Goal: Task Accomplishment & Management: Manage account settings

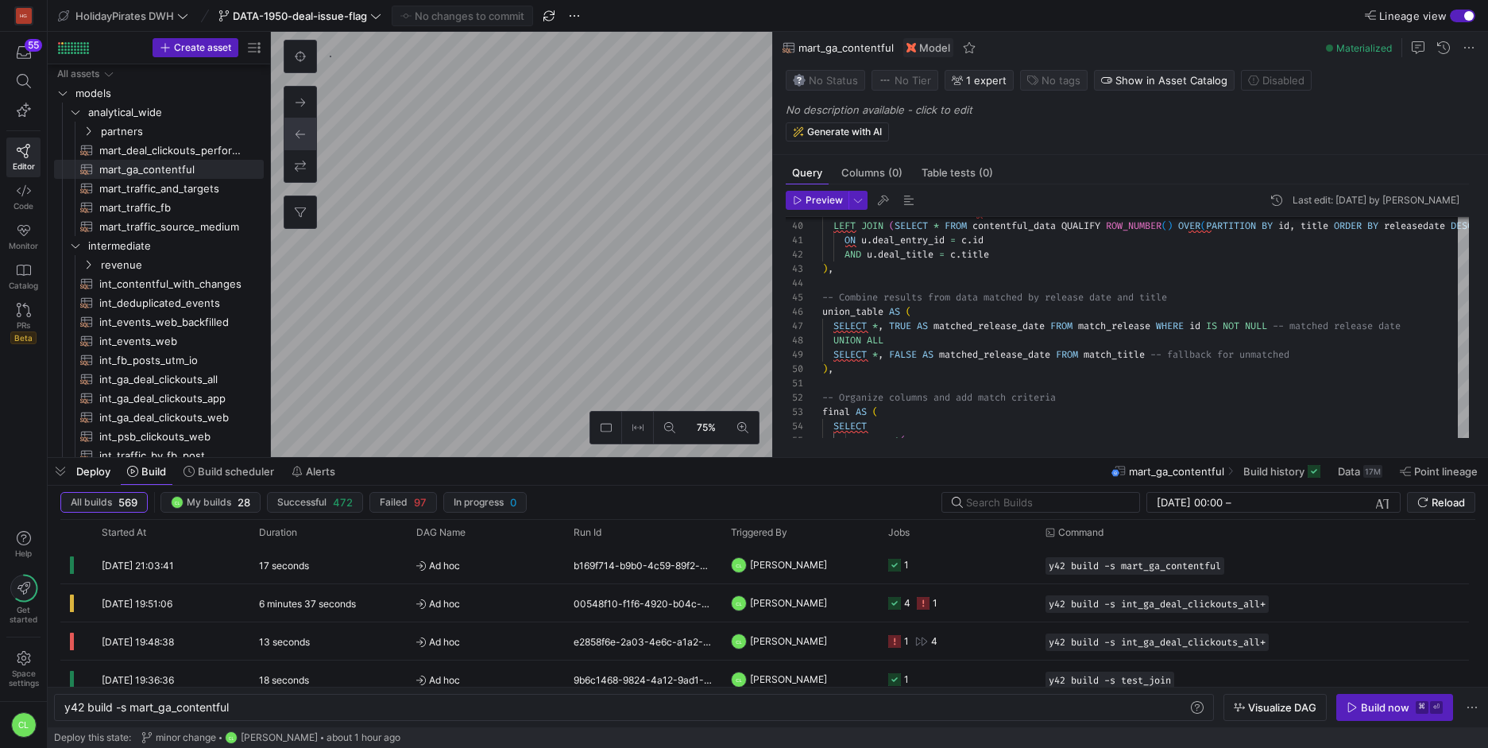
scroll to position [0, 166]
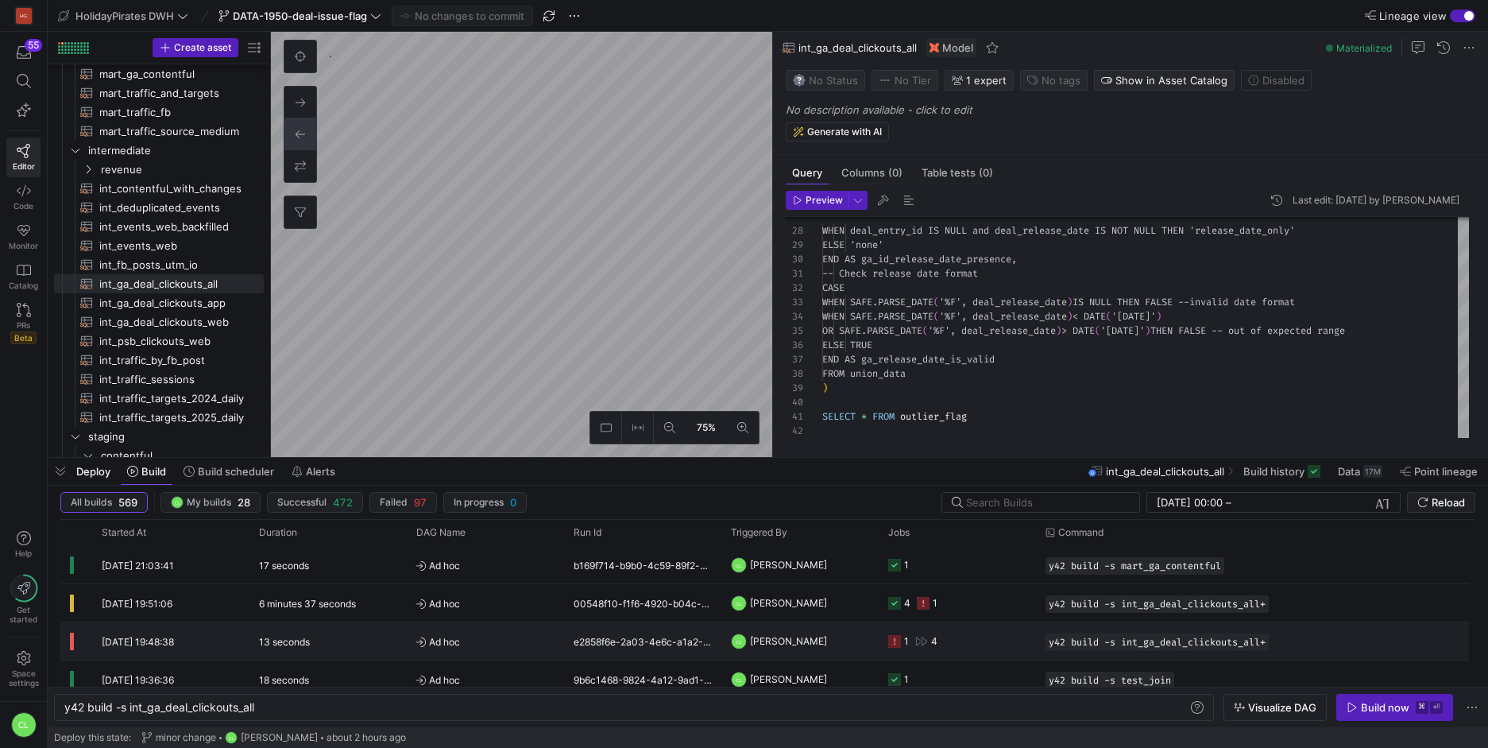
type textarea "{{ config(materialized='table') }} -- GA4 post deal web traffic WITH ga_deal_we…"
type textarea "y42 build -s int_ga_deal_clickouts_all"
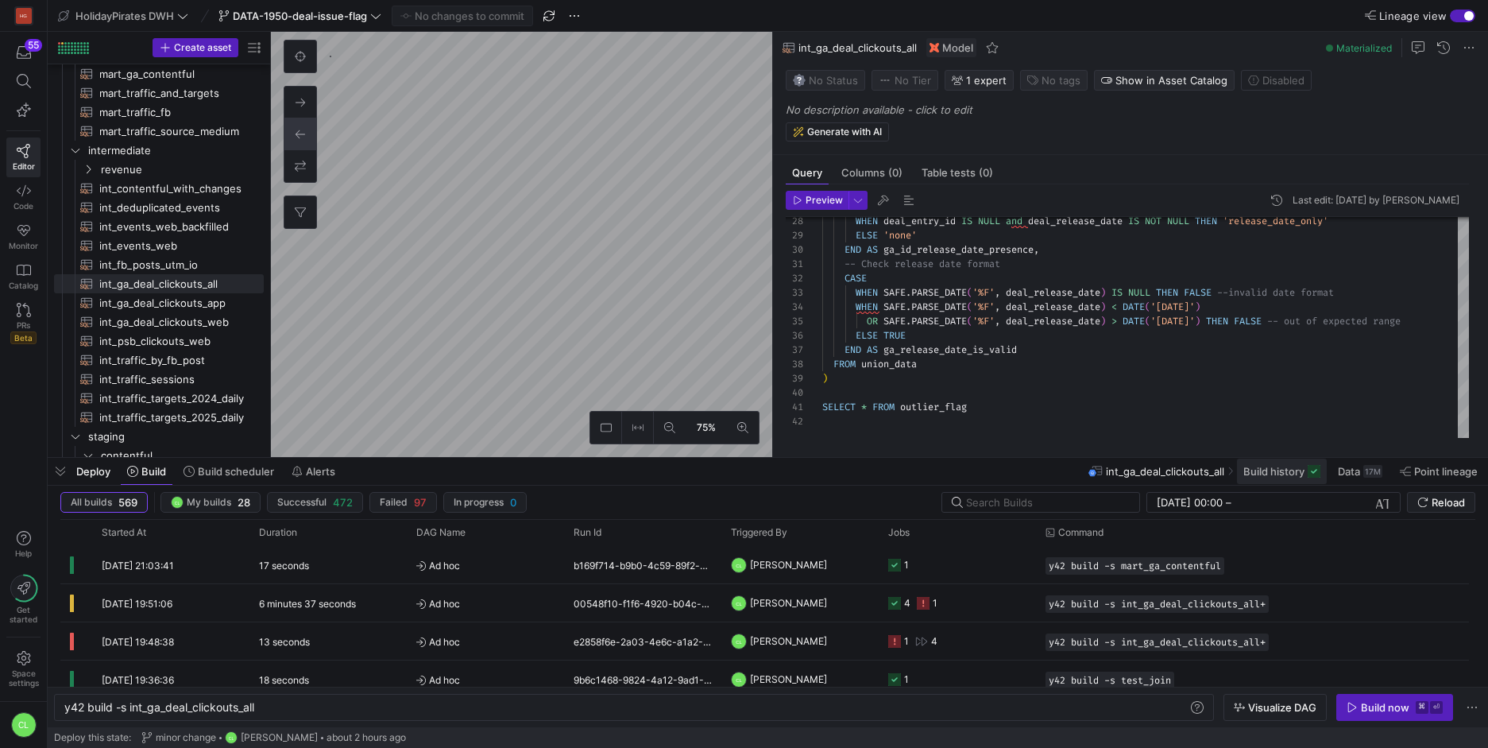
click at [1273, 482] on span at bounding box center [1282, 471] width 90 height 25
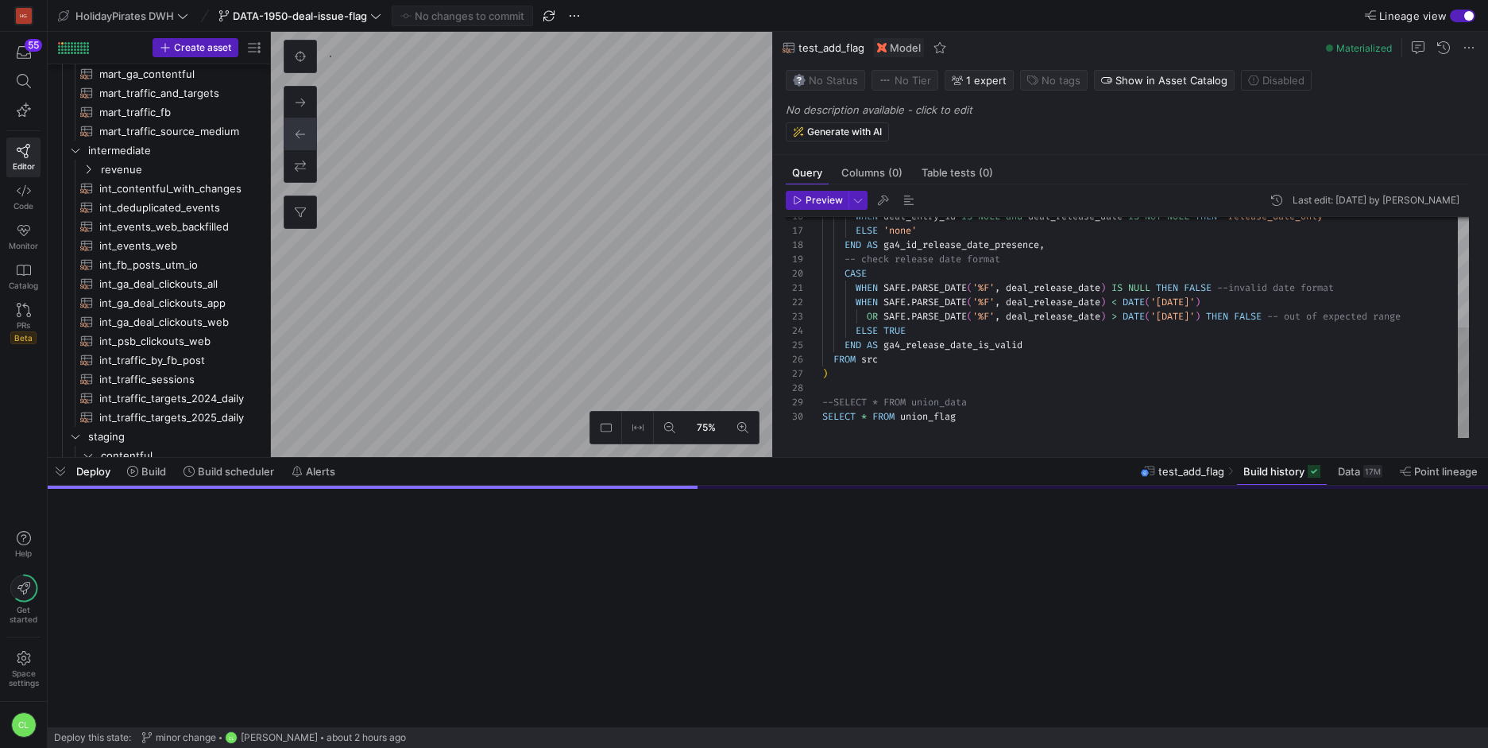
scroll to position [771, 0]
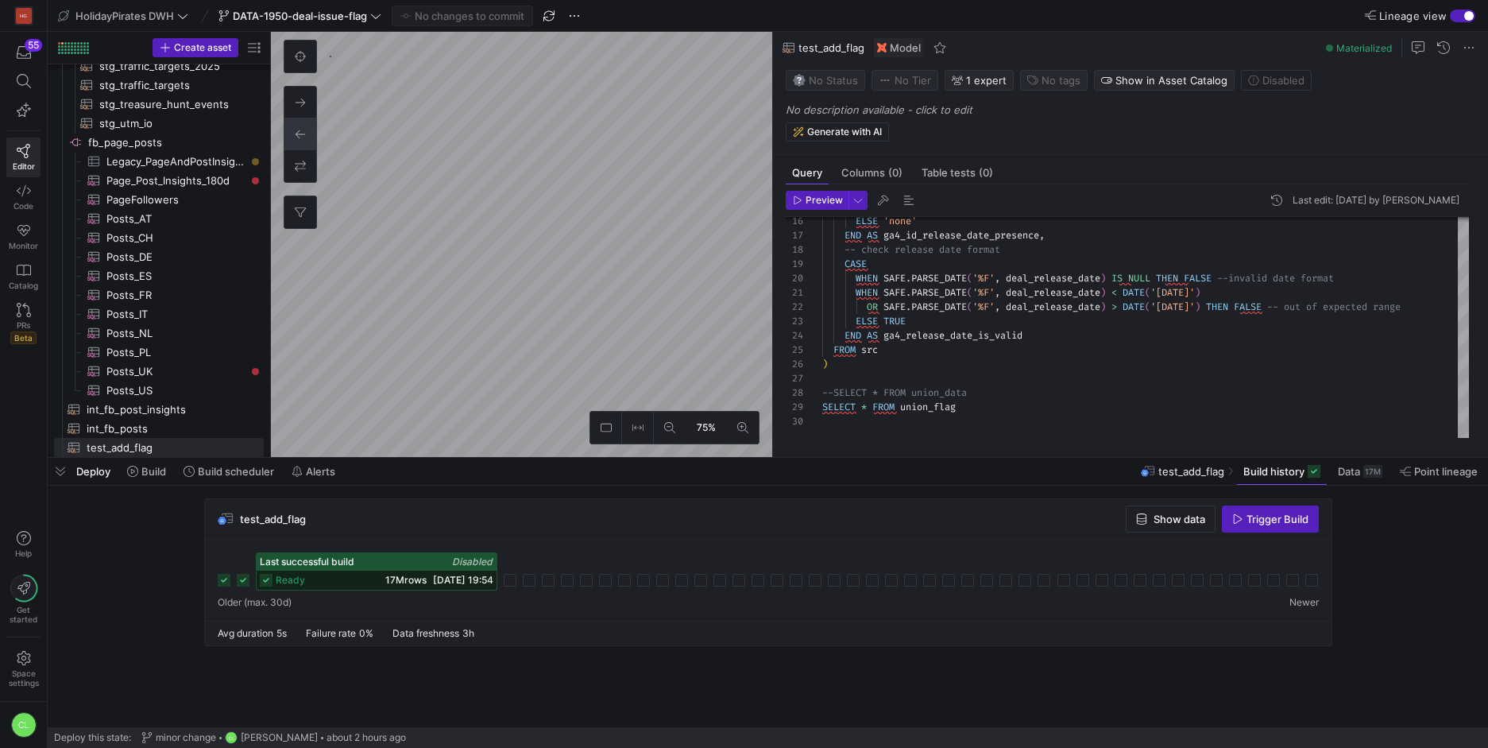
click at [412, 579] on div "17M rows [DATE] 19:54" at bounding box center [439, 580] width 108 height 11
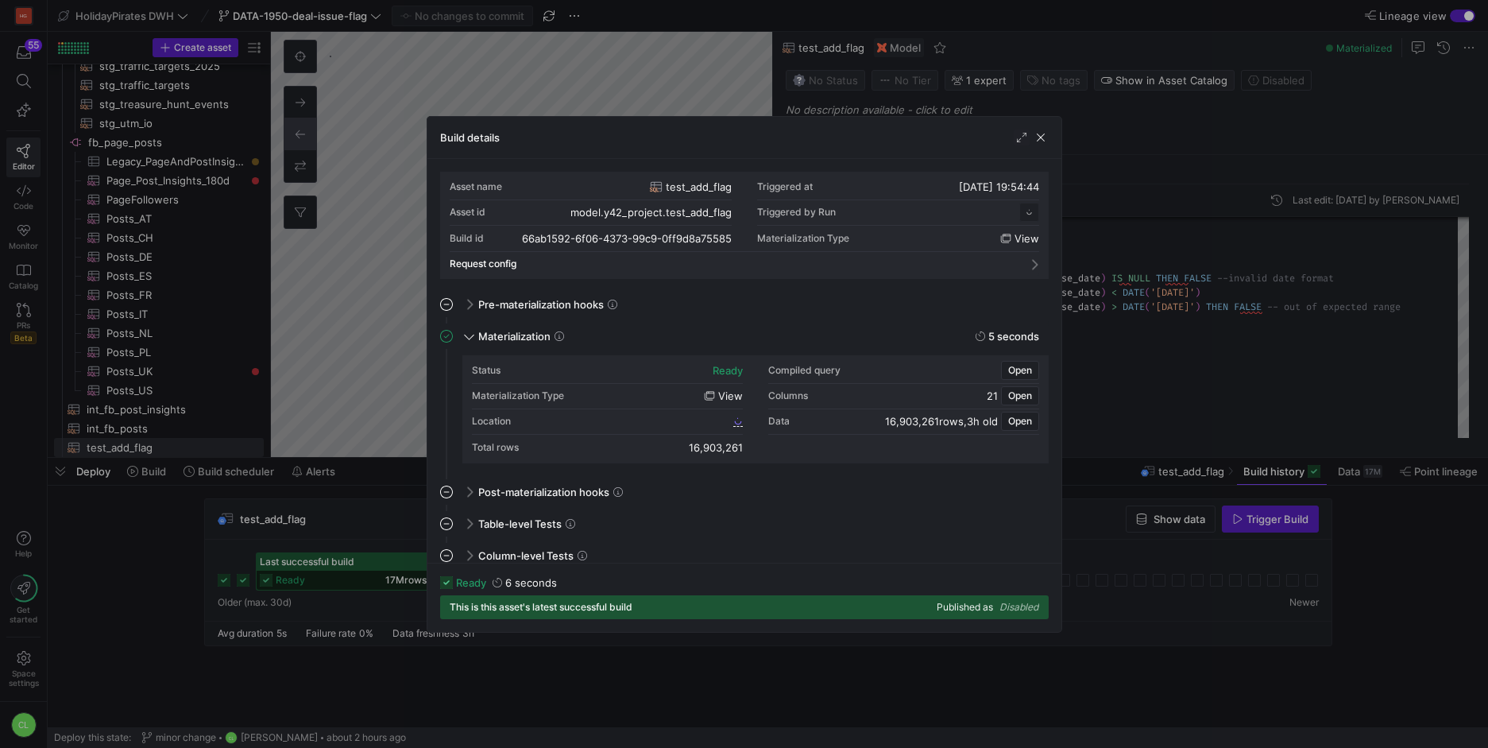
scroll to position [143, 0]
click at [1041, 141] on span "button" at bounding box center [1041, 138] width 16 height 16
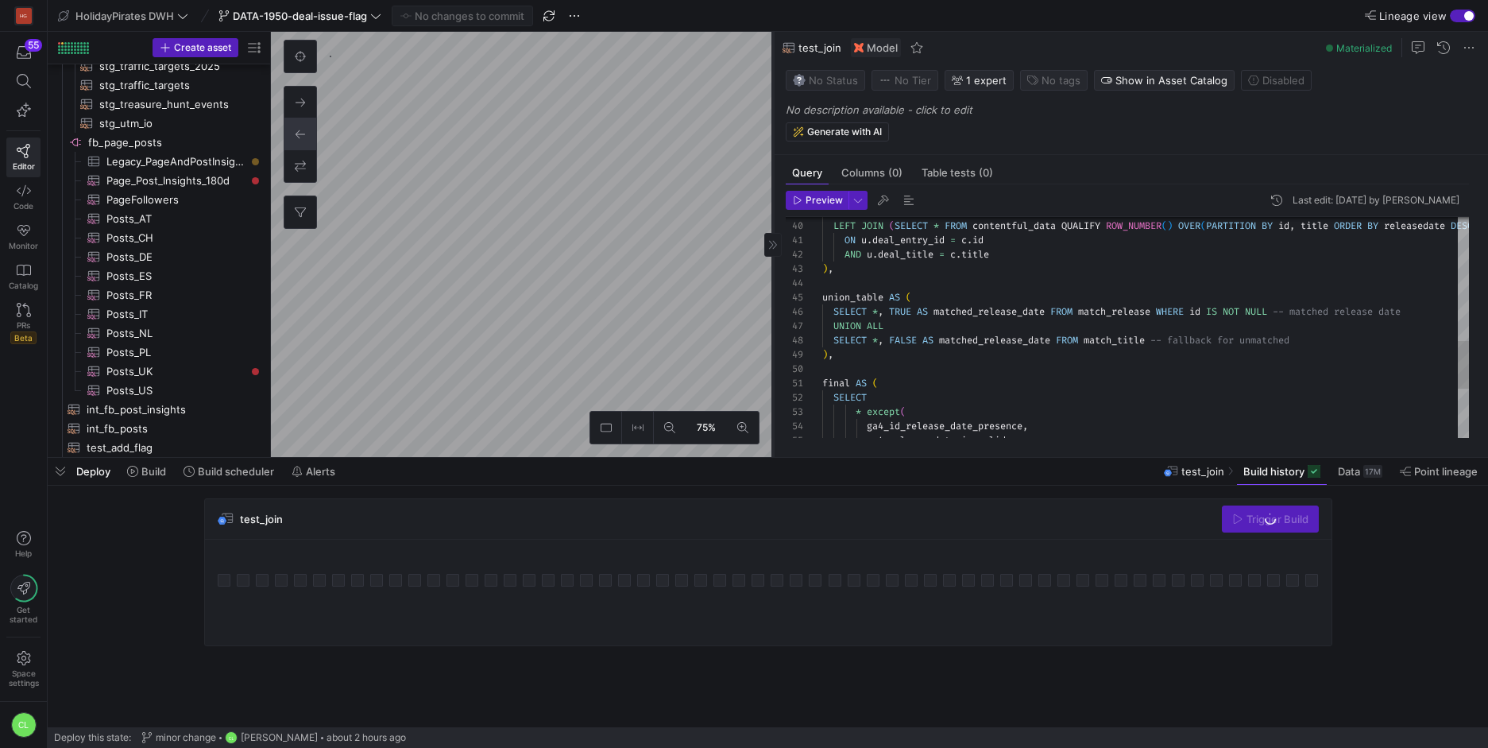
scroll to position [790, 0]
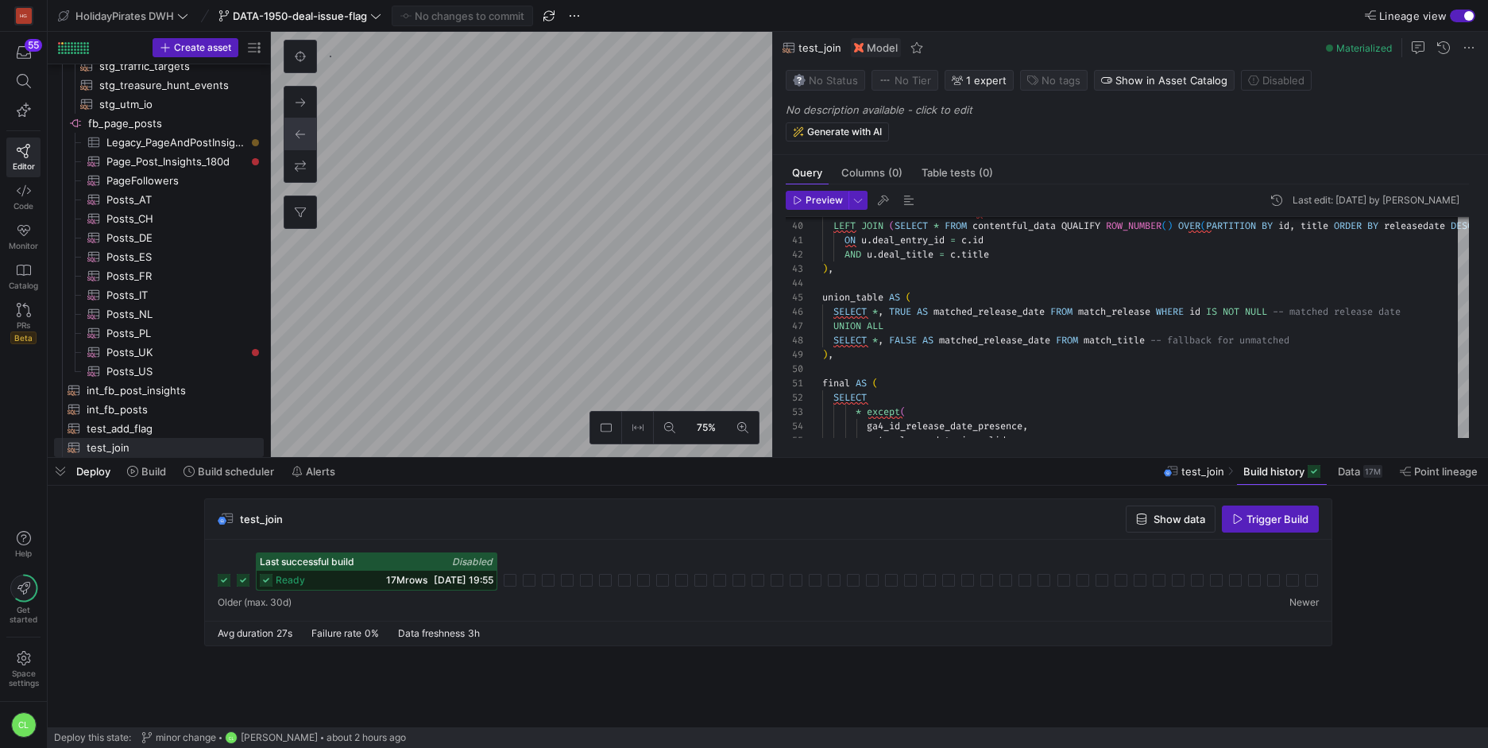
click at [610, 477] on as-split "HolidayPirates DWH DATA-1950-deal-issue-flag No changes to commit Lineage view …" at bounding box center [768, 374] width 1441 height 748
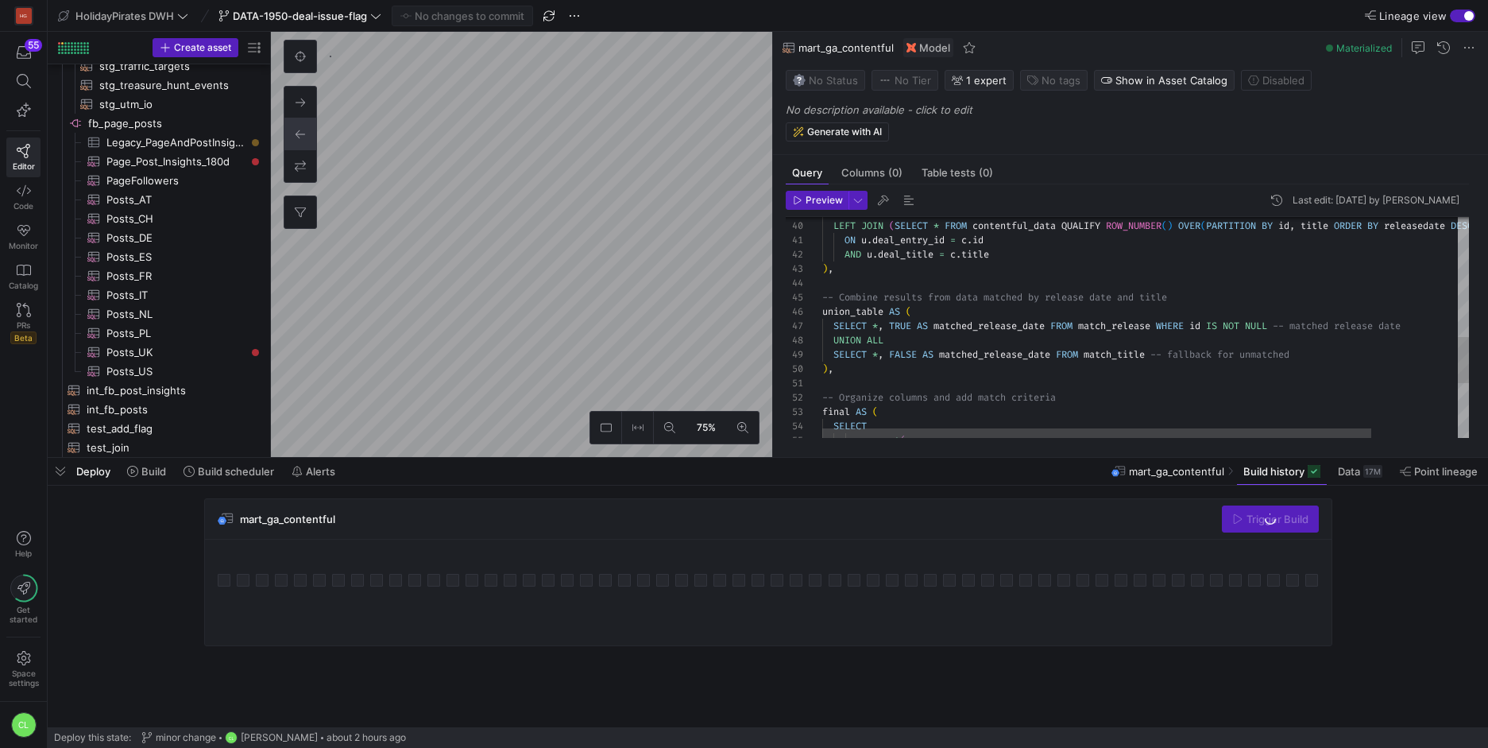
scroll to position [95, 0]
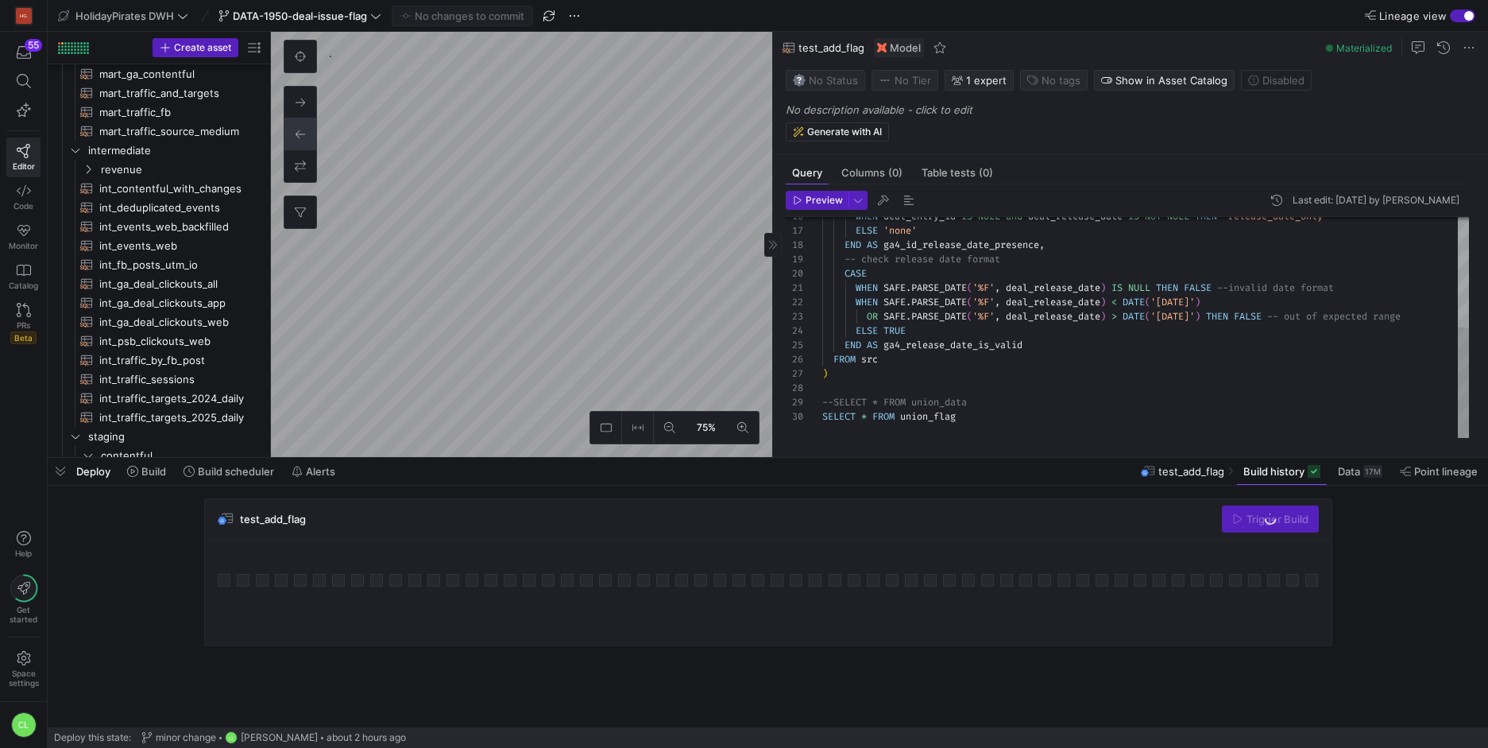
scroll to position [771, 0]
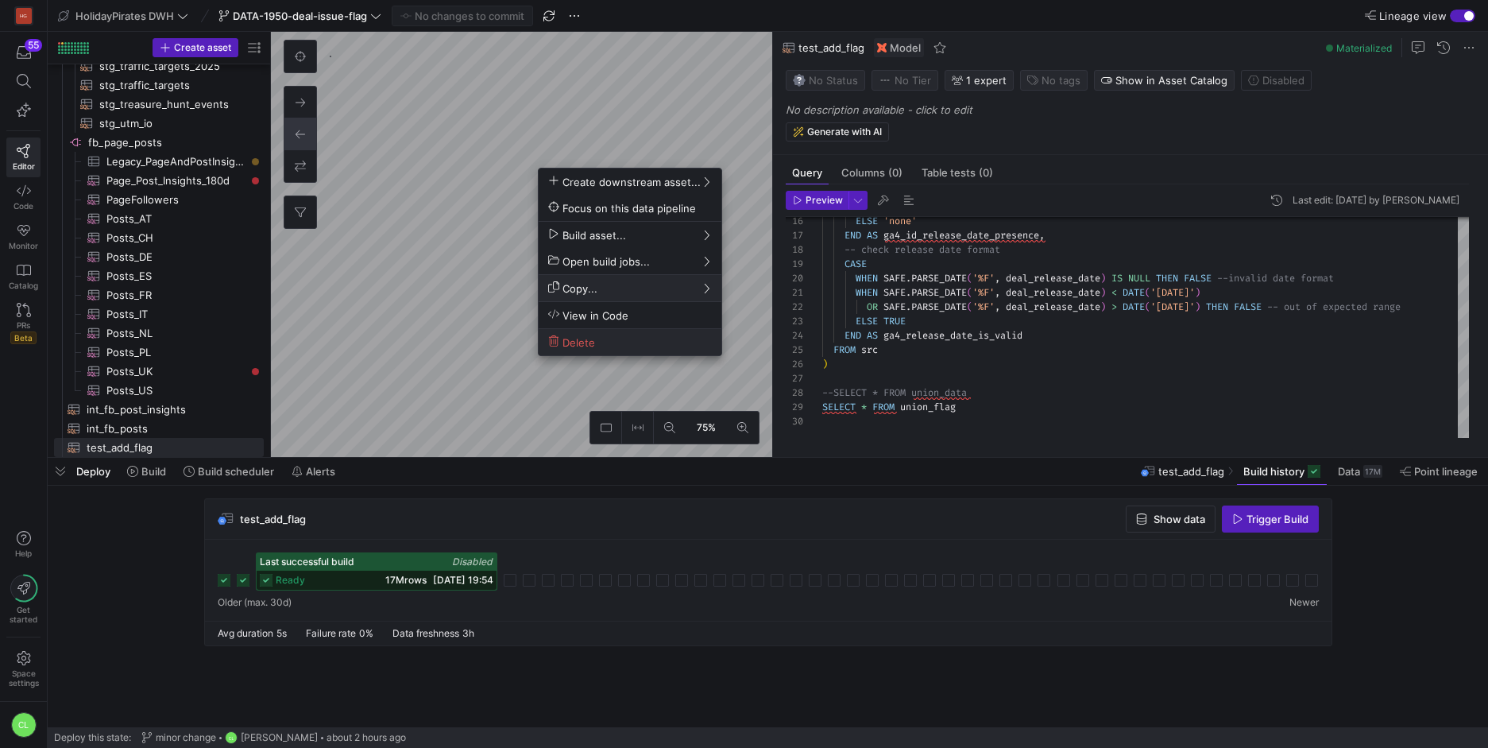
click at [615, 335] on span "Delete" at bounding box center [630, 342] width 164 height 14
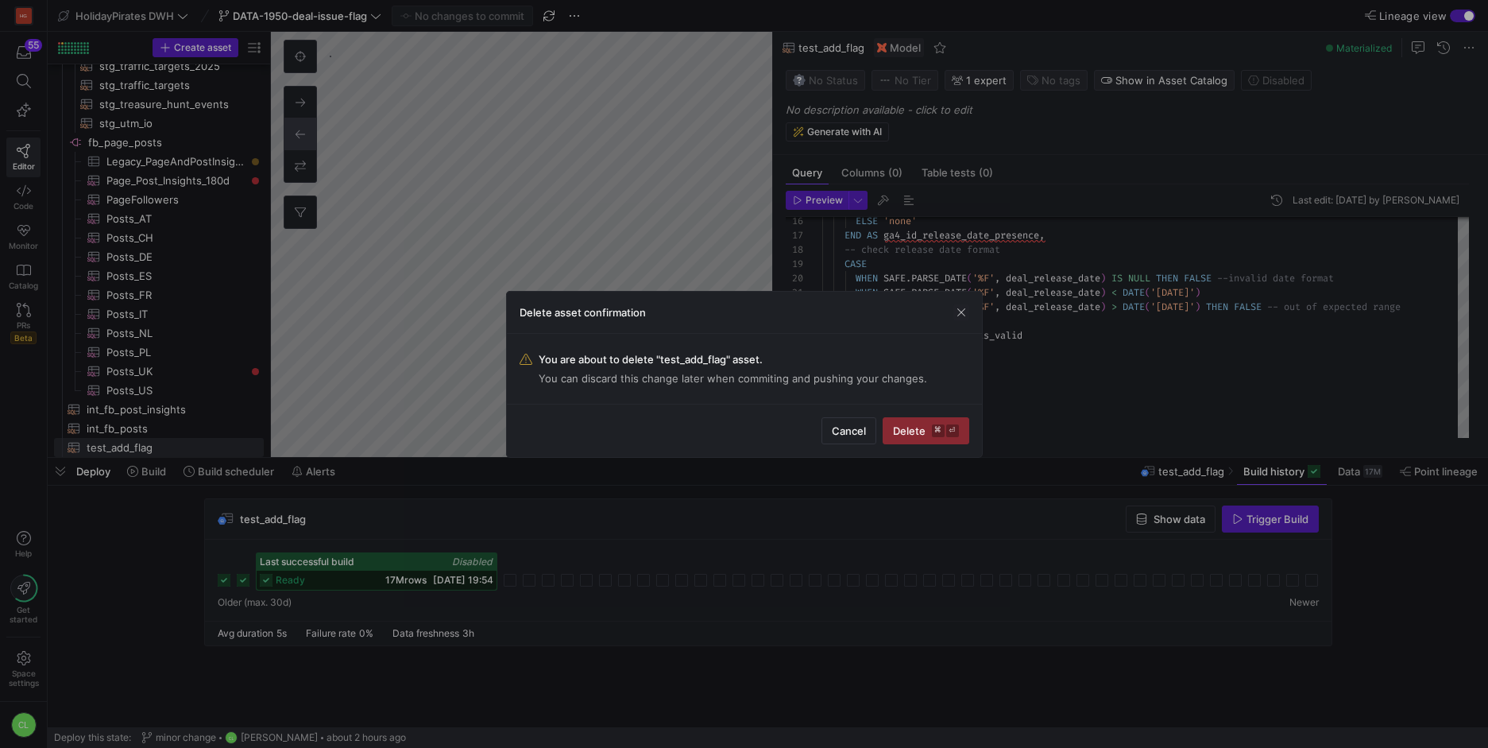
click at [970, 316] on div "Delete asset confirmation" at bounding box center [744, 313] width 475 height 42
click at [958, 316] on span "button" at bounding box center [962, 312] width 16 height 16
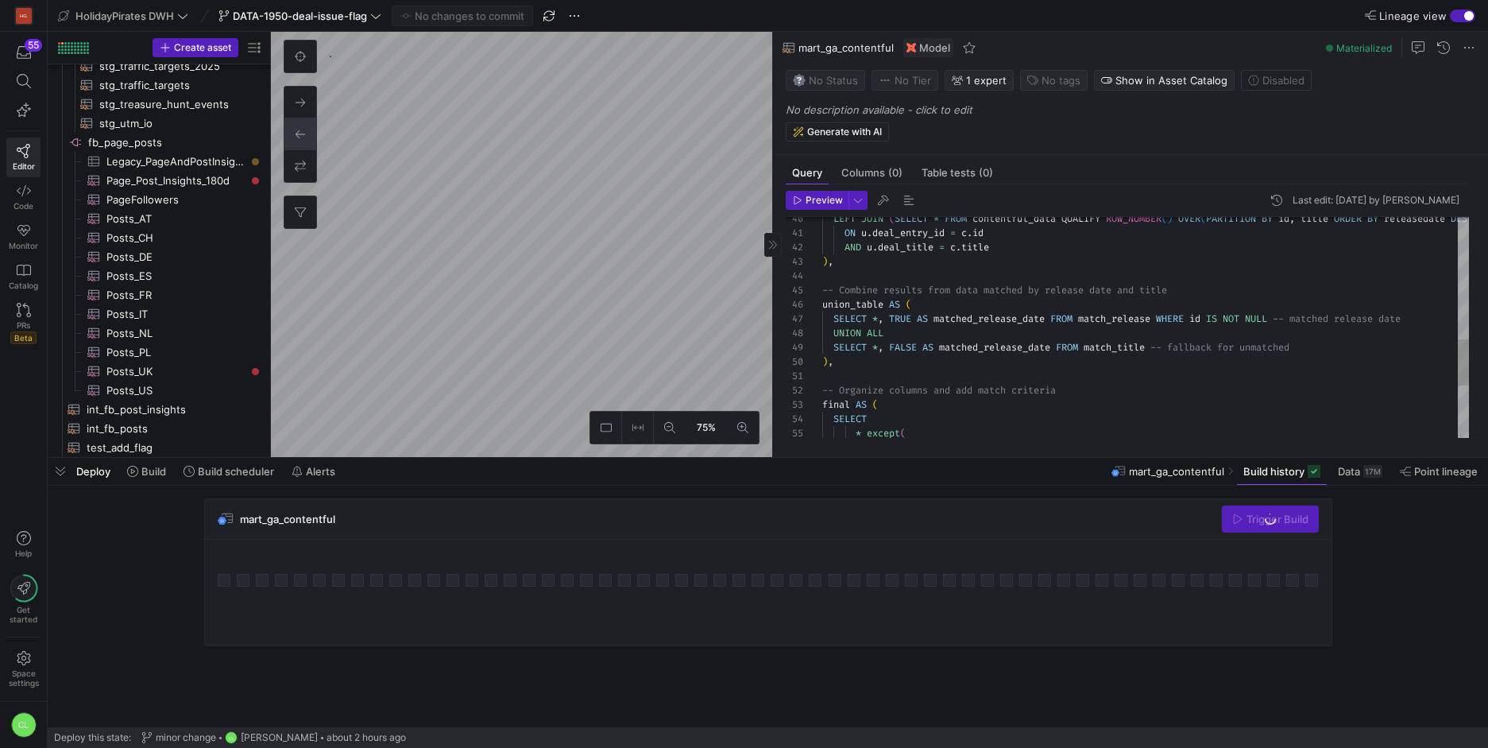
scroll to position [95, 0]
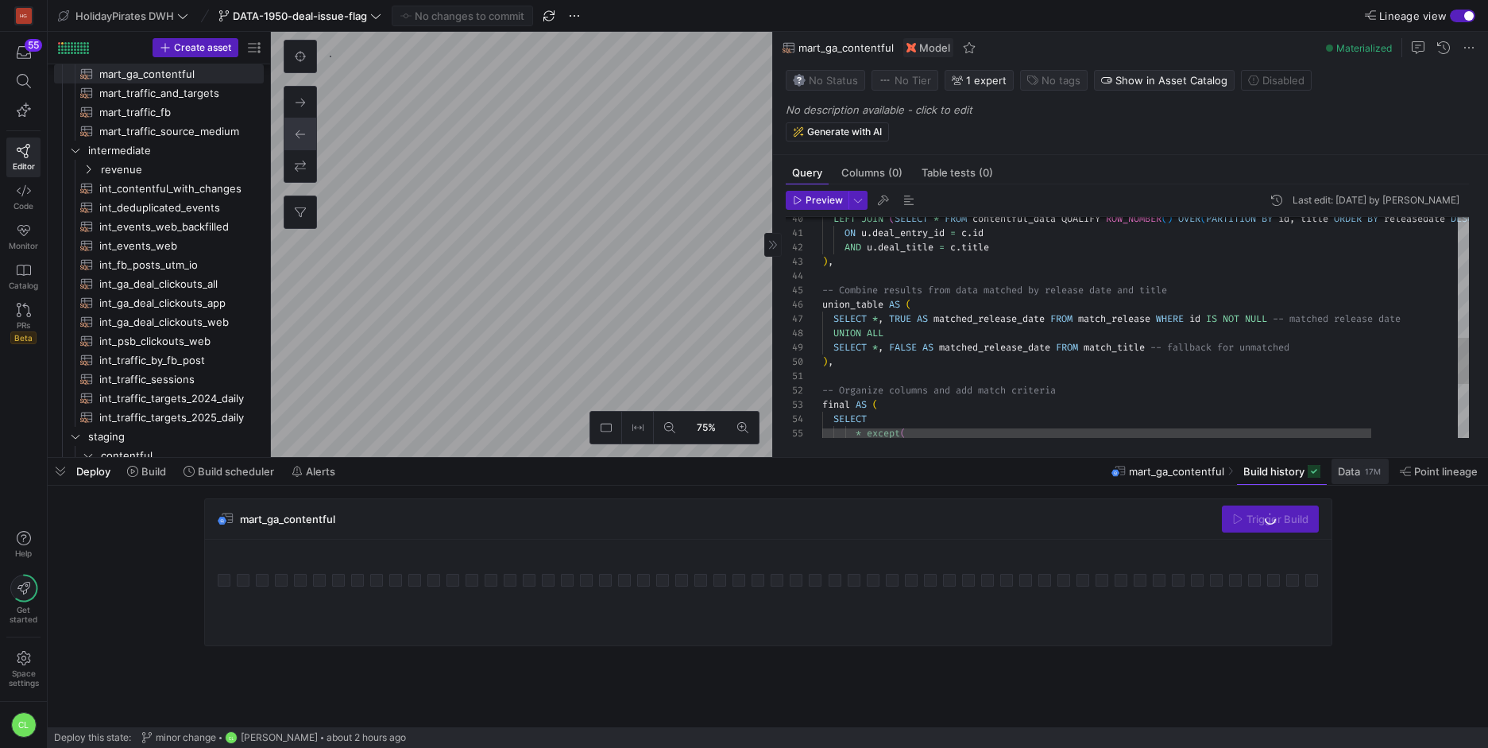
click at [1357, 471] on span "Data" at bounding box center [1349, 471] width 22 height 13
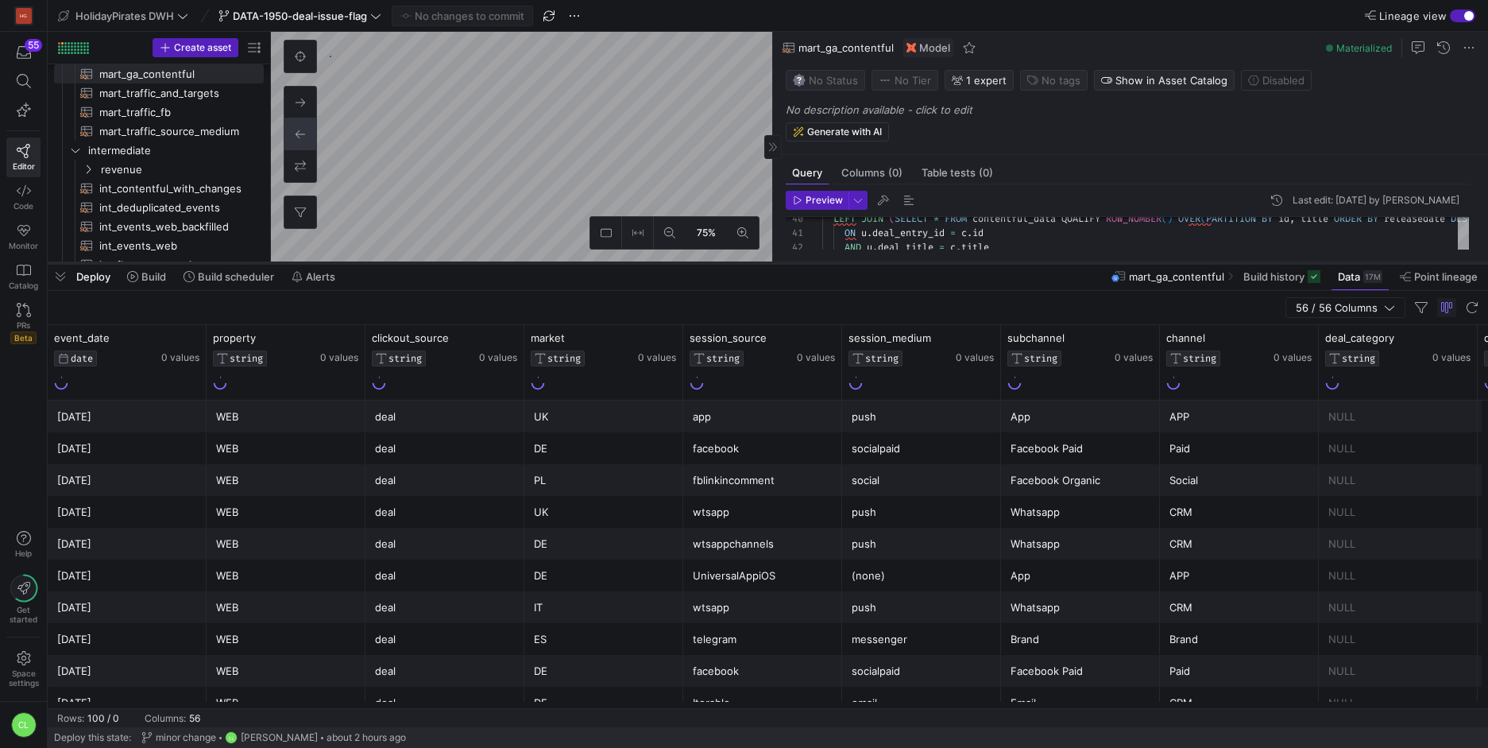
drag, startPoint x: 770, startPoint y: 458, endPoint x: 845, endPoint y: 263, distance: 208.5
click at [845, 263] on div at bounding box center [768, 263] width 1441 height 6
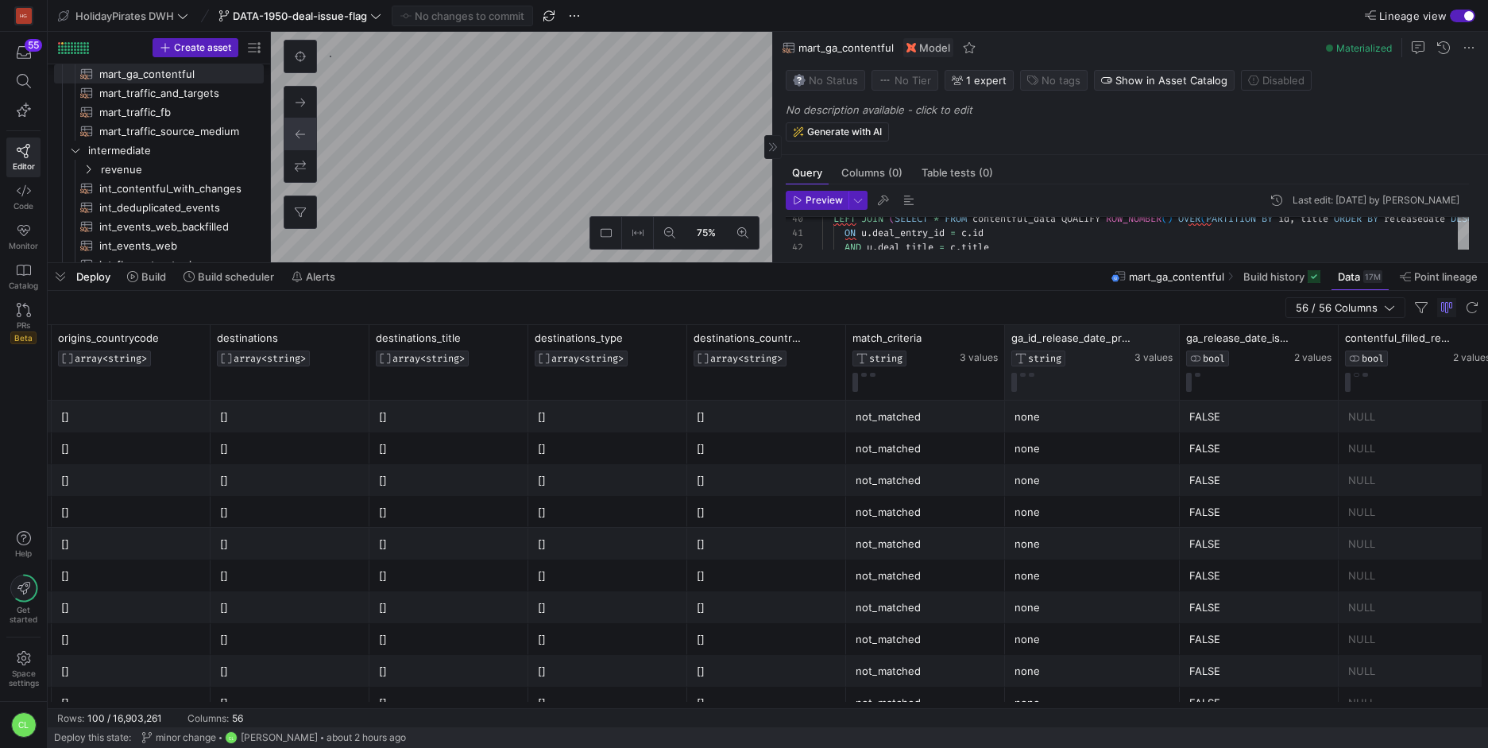
drag, startPoint x: 1161, startPoint y: 336, endPoint x: 1172, endPoint y: 346, distance: 14.7
click at [1176, 346] on div at bounding box center [1179, 362] width 6 height 75
click at [656, 286] on div "Deploy Build Build scheduler Alerts mart_ga_contentful Build history Data 17M P…" at bounding box center [768, 276] width 1441 height 27
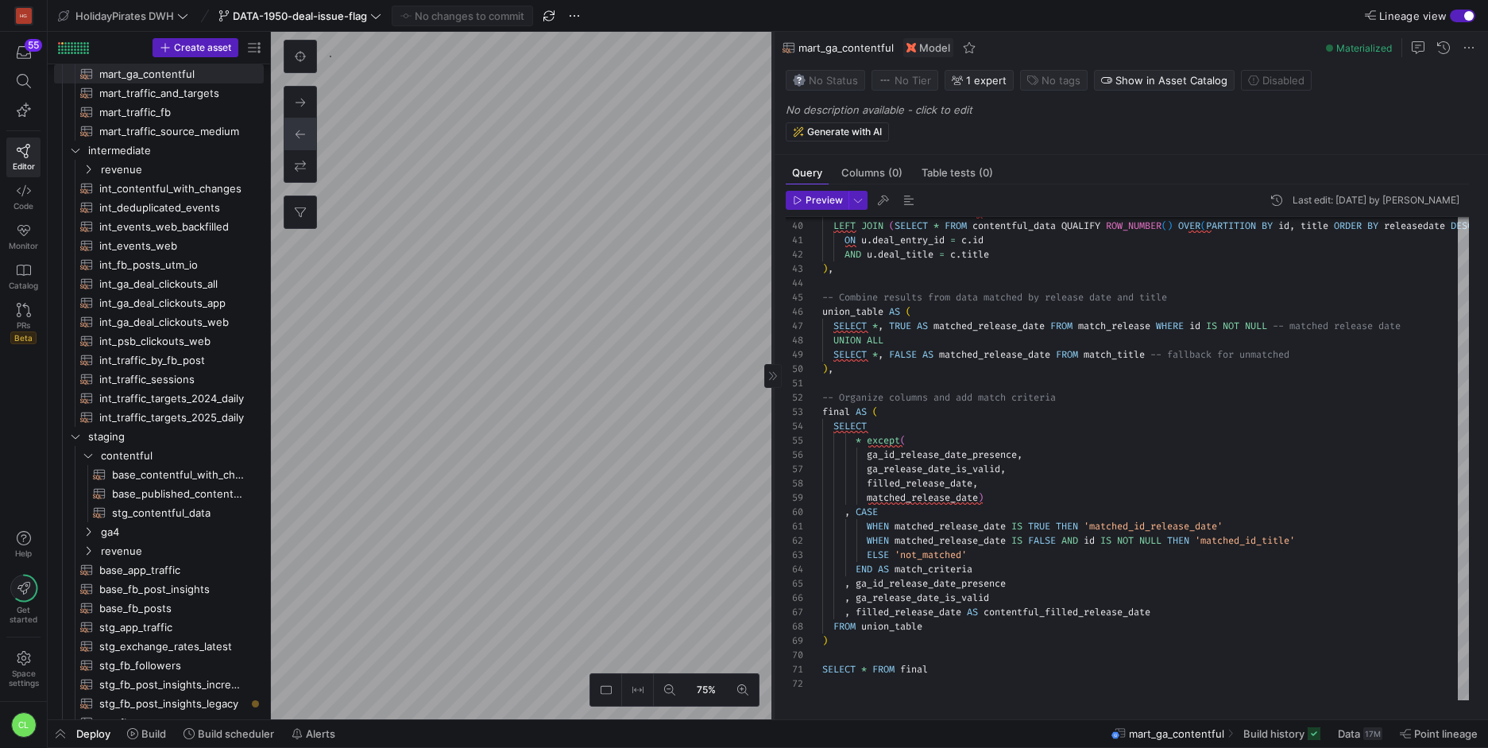
click at [776, 367] on div at bounding box center [772, 376] width 17 height 24
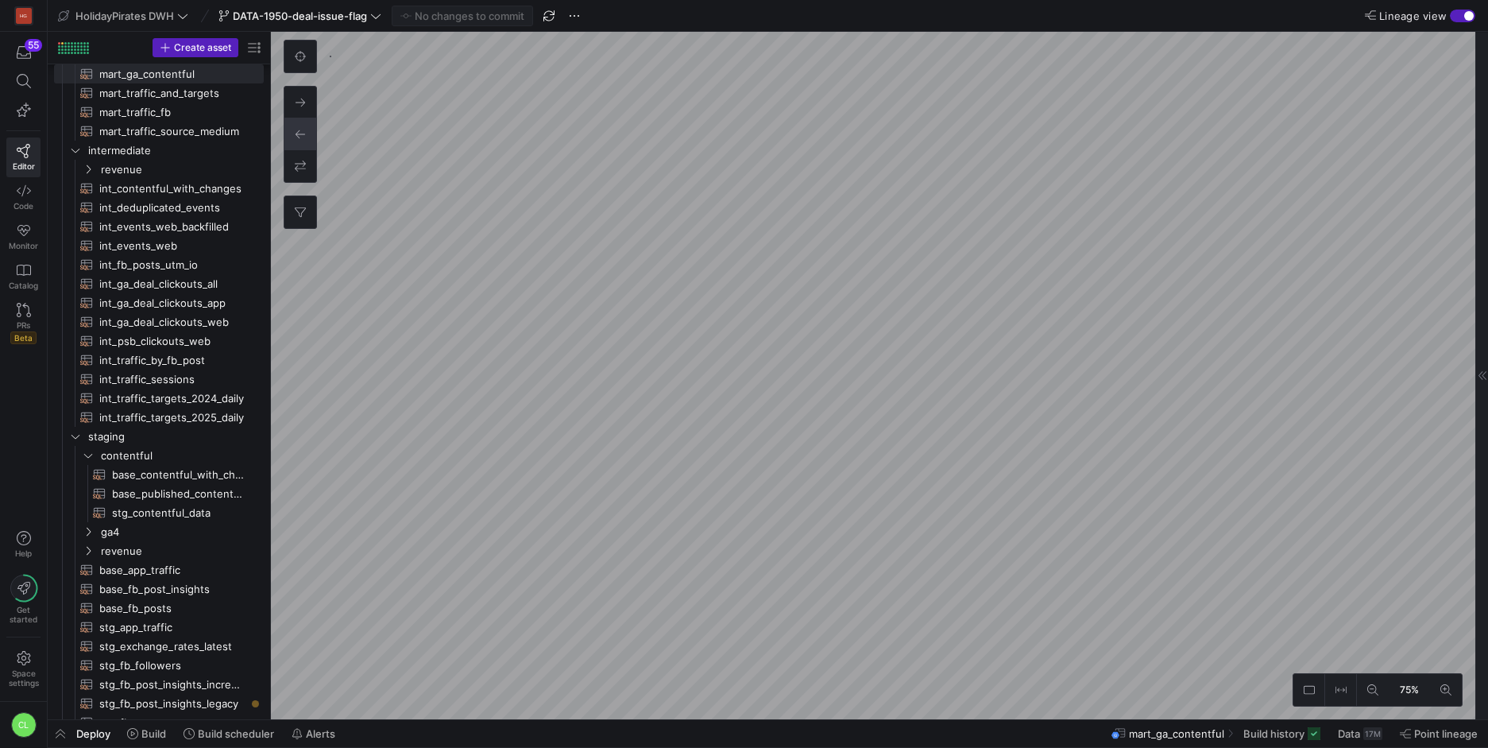
type textarea "{{ config(materialized='table') }} -- GA4 post deal web and app traffic WITH ga…"
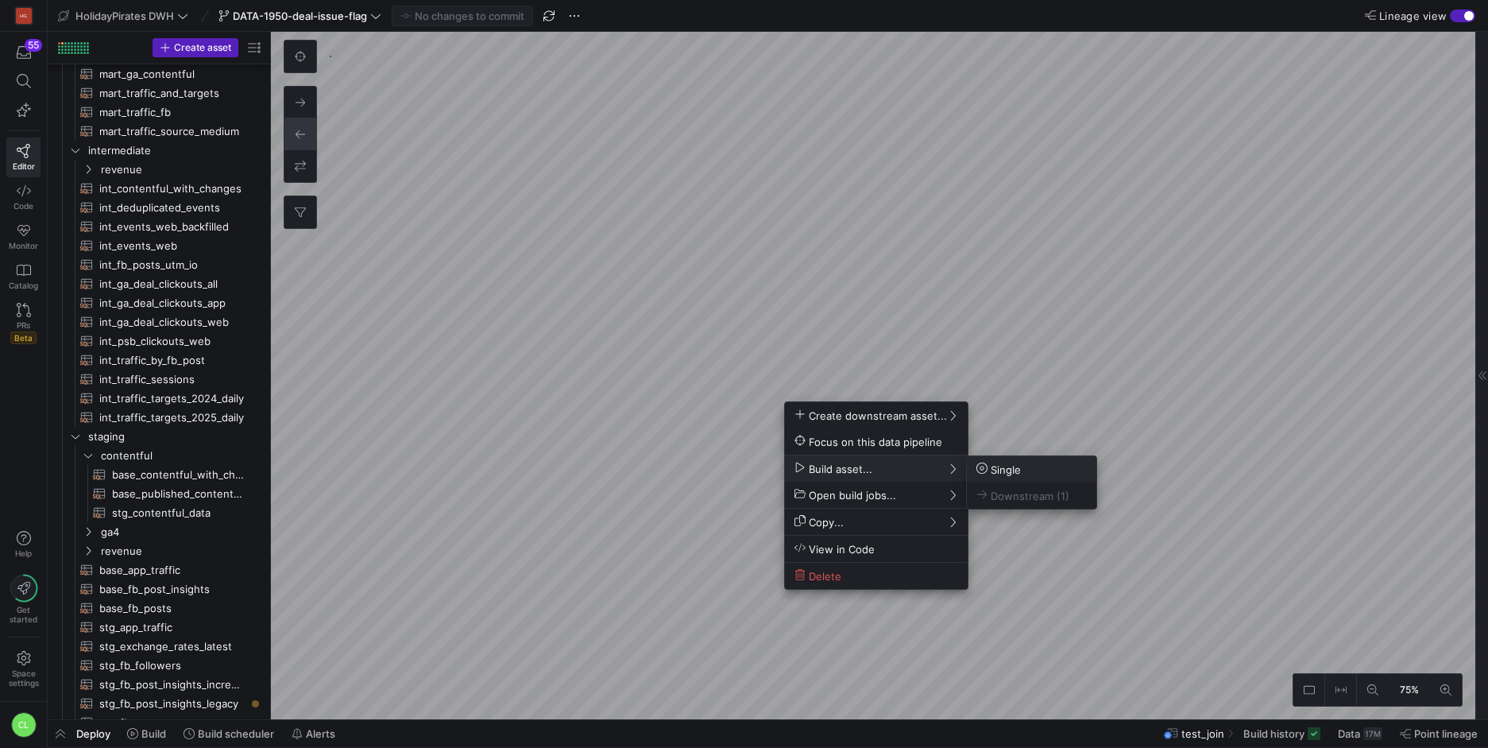
scroll to position [528, 0]
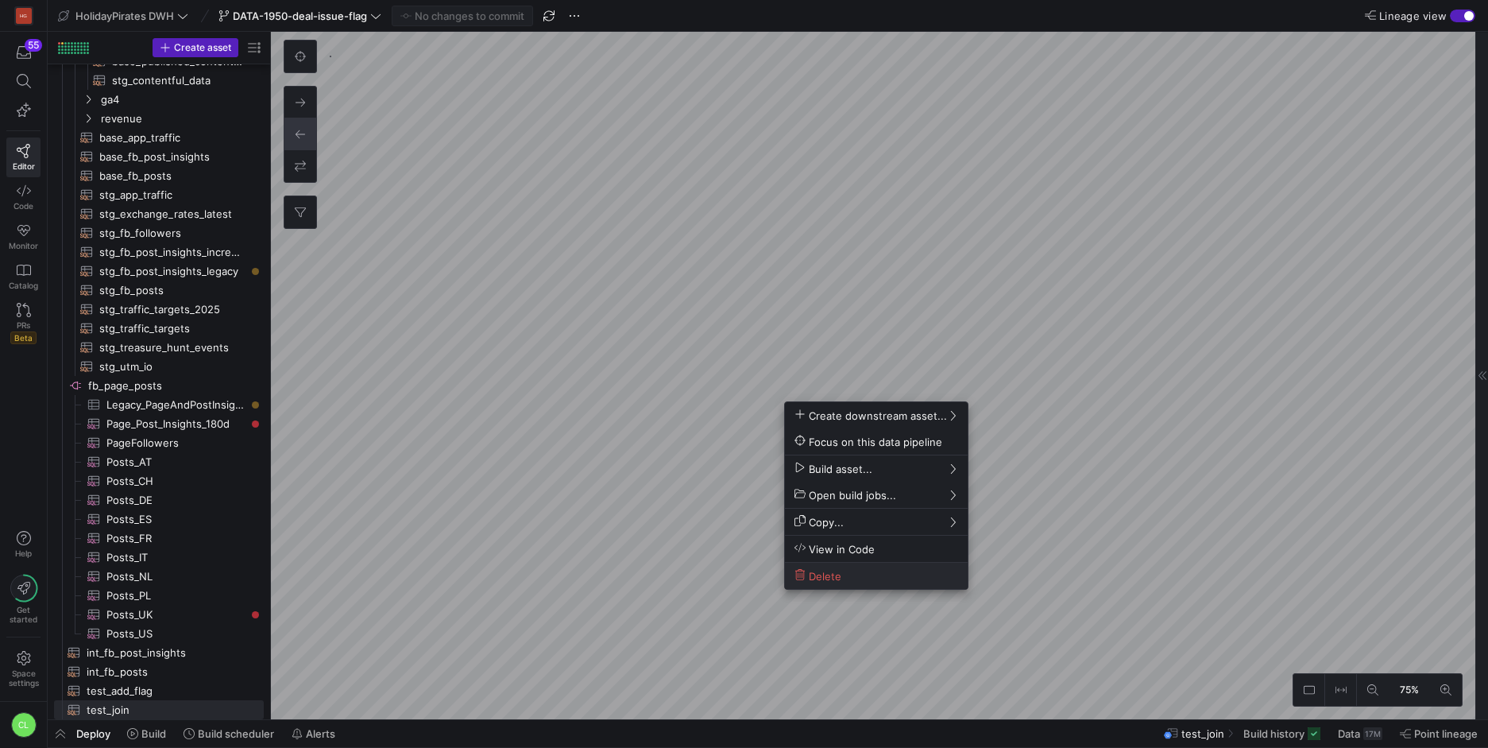
click at [893, 581] on span "Delete" at bounding box center [877, 576] width 164 height 14
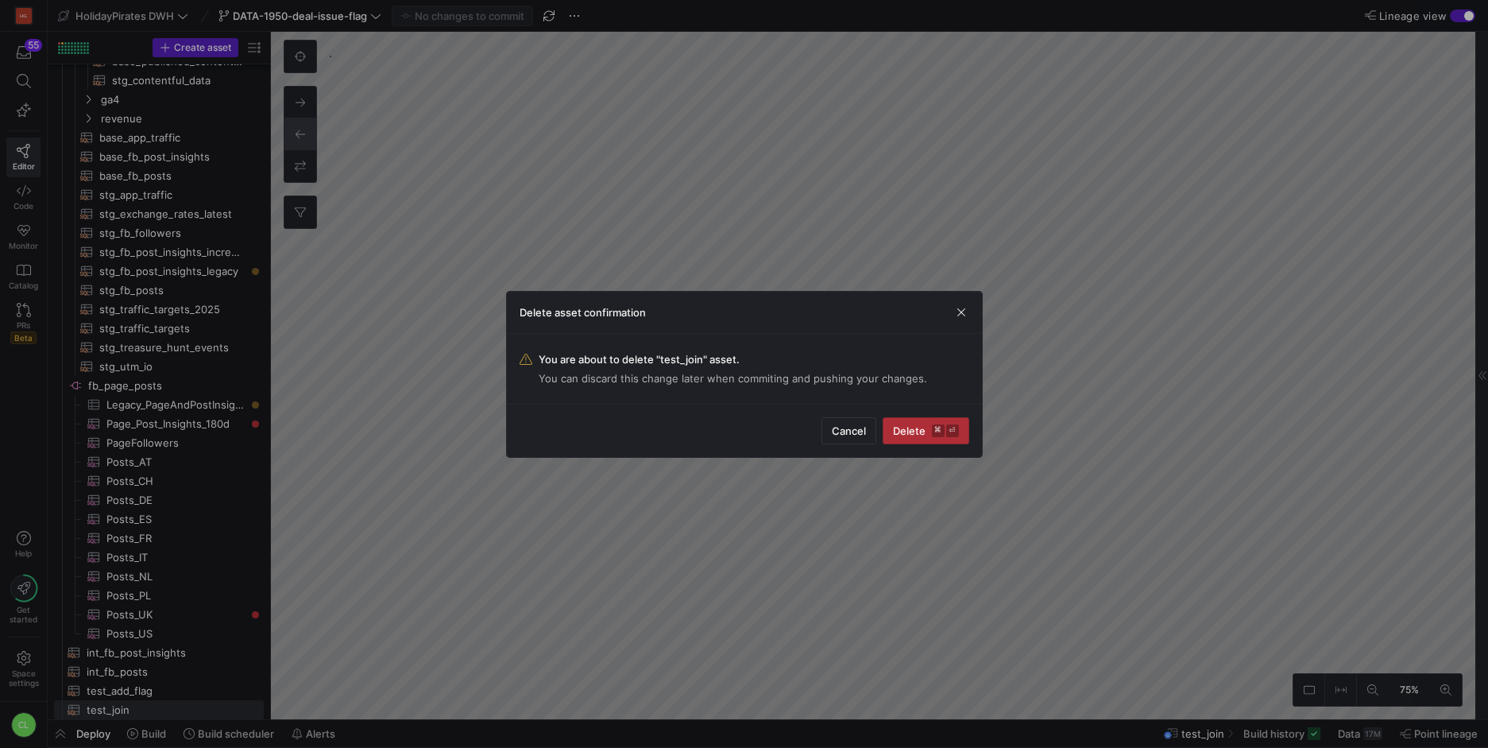
click at [908, 435] on span "Delete ⌘ ⏎" at bounding box center [926, 430] width 66 height 13
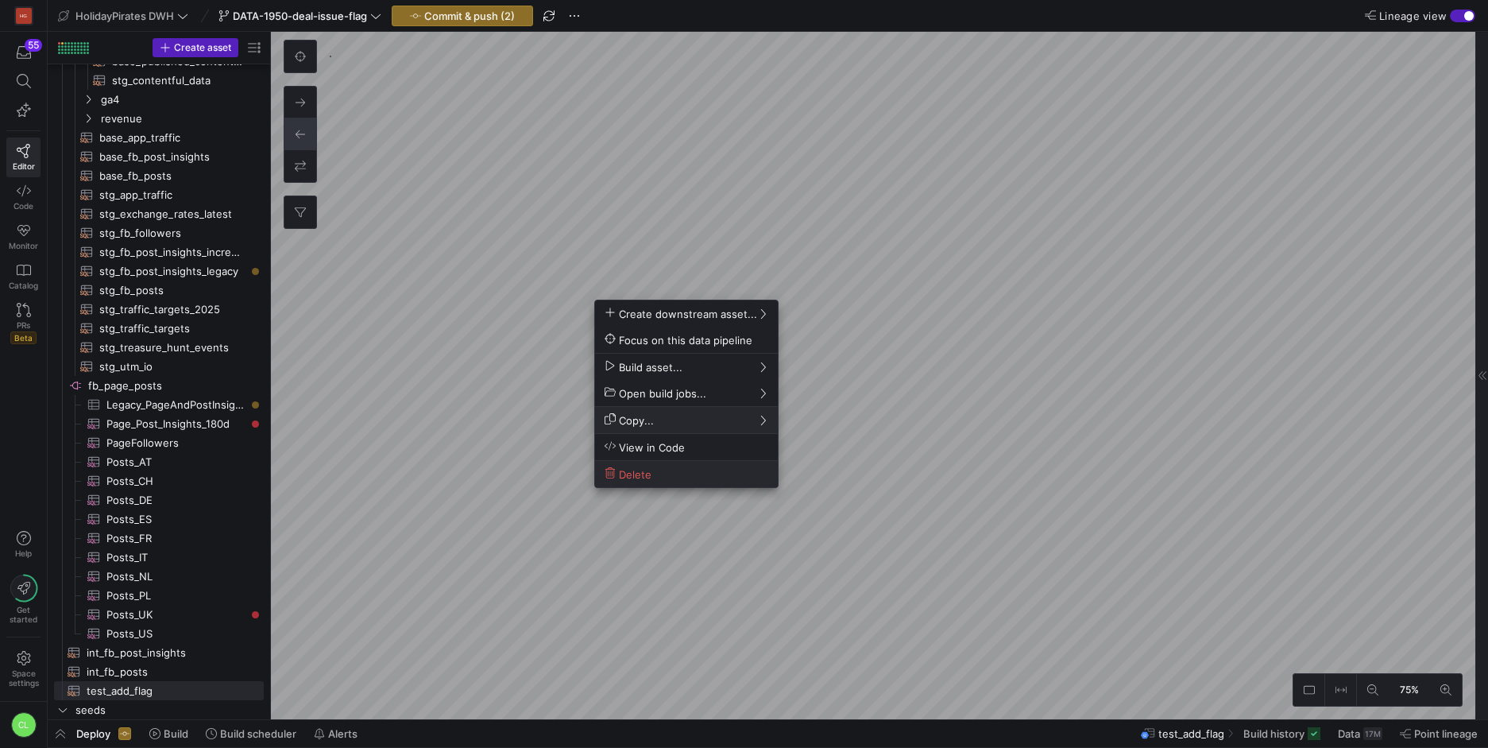
click at [682, 479] on span "Delete" at bounding box center [687, 474] width 164 height 14
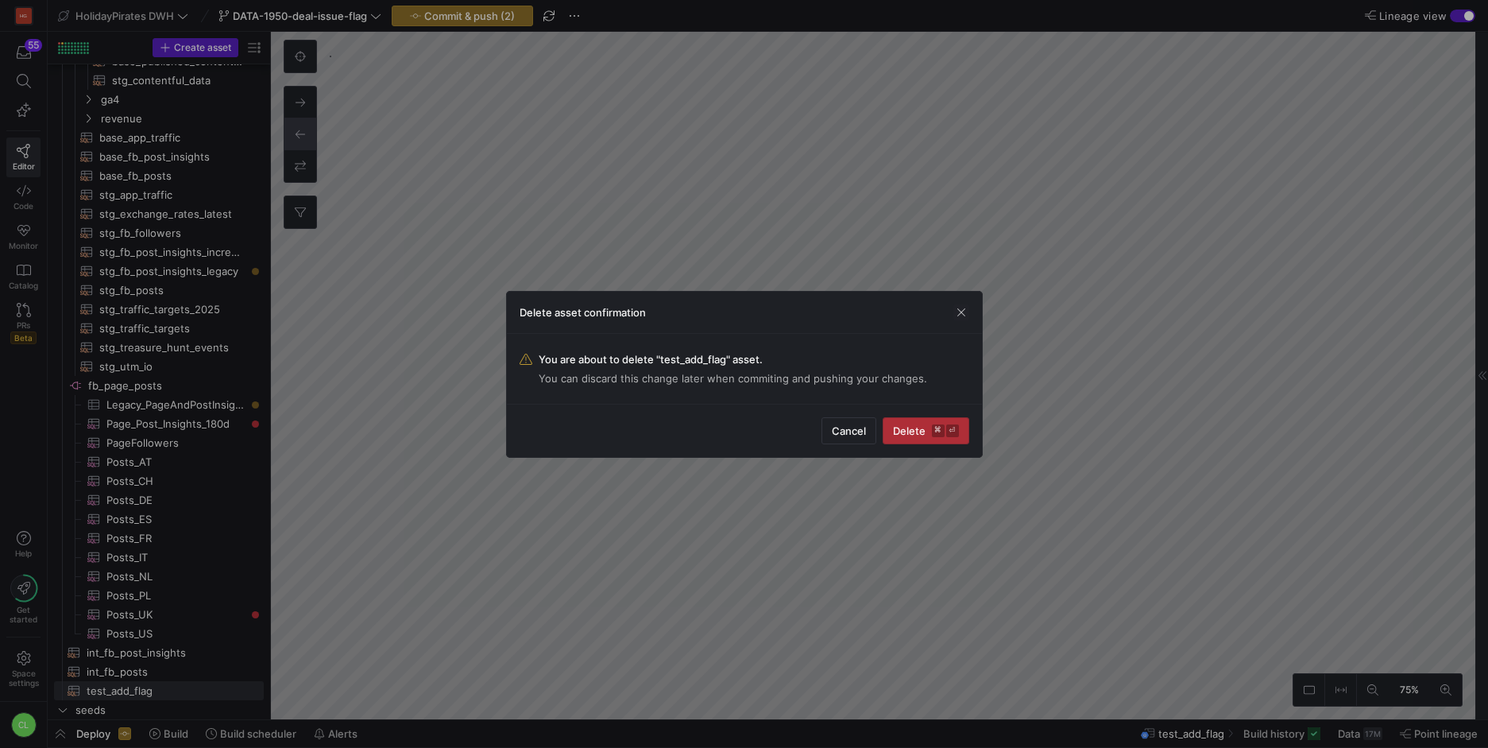
click at [894, 429] on span "Delete ⌘ ⏎" at bounding box center [926, 430] width 66 height 13
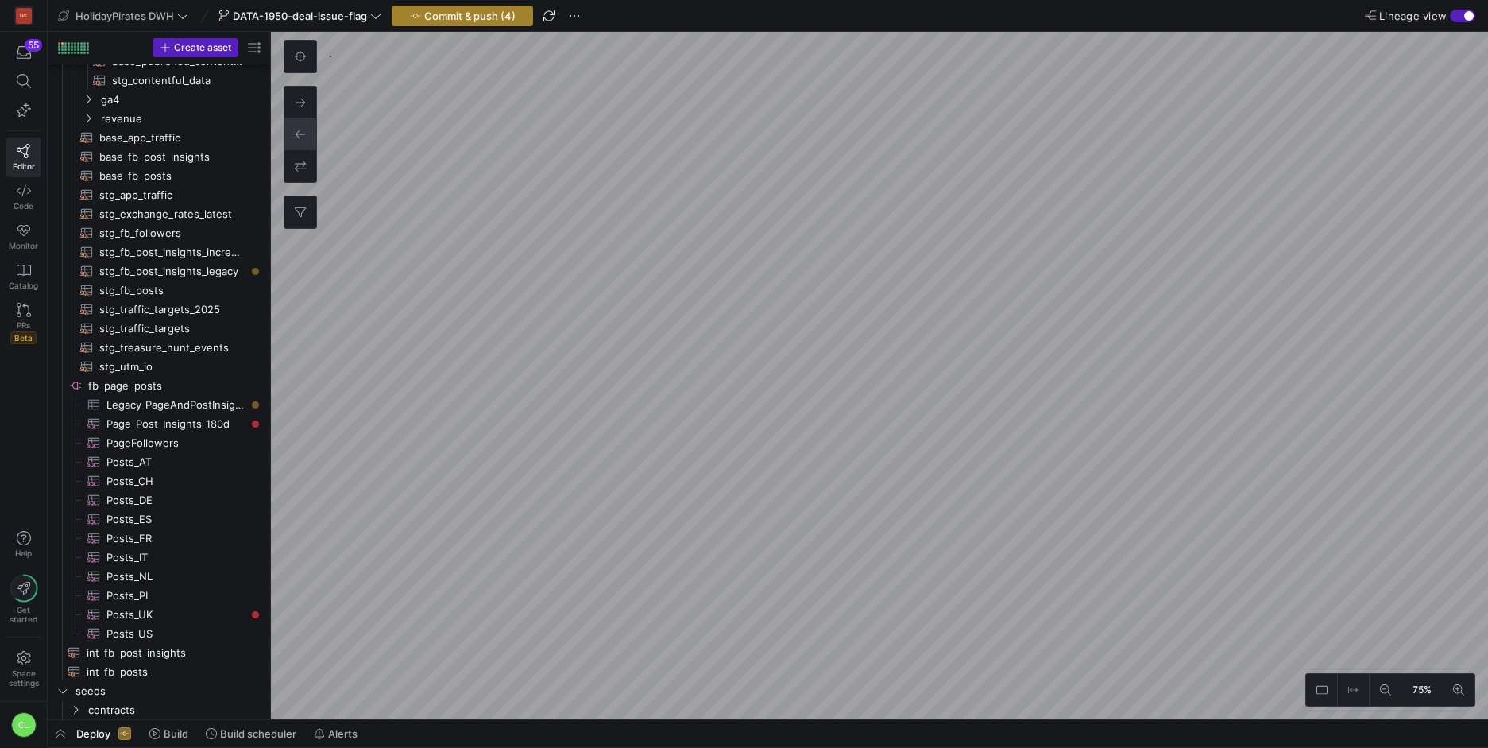
click at [511, 16] on span "Commit & push (4)" at bounding box center [469, 16] width 91 height 13
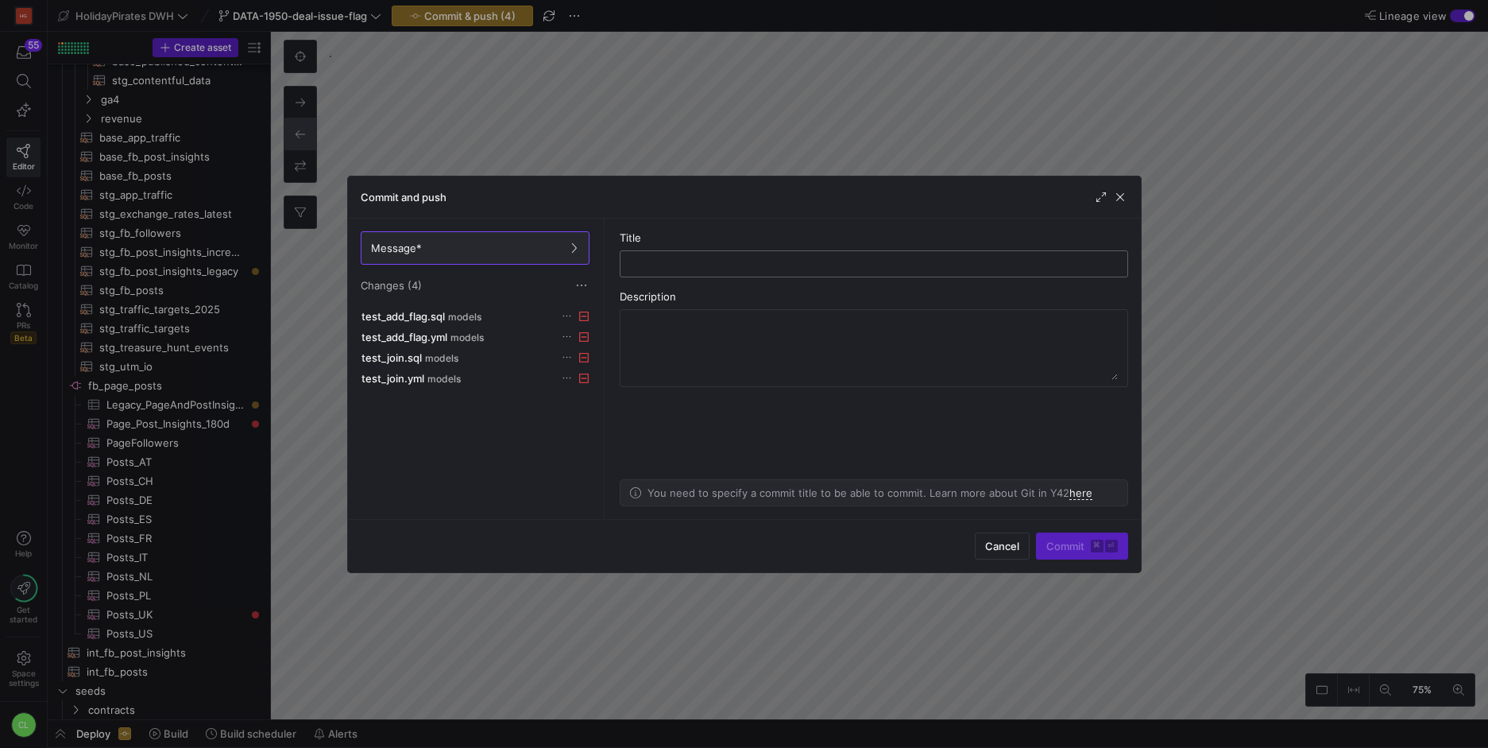
click at [772, 261] on input "text" at bounding box center [874, 263] width 482 height 13
type input "remove test models"
click at [1062, 544] on span "Commit ⌘ ⏎" at bounding box center [1083, 546] width 72 height 13
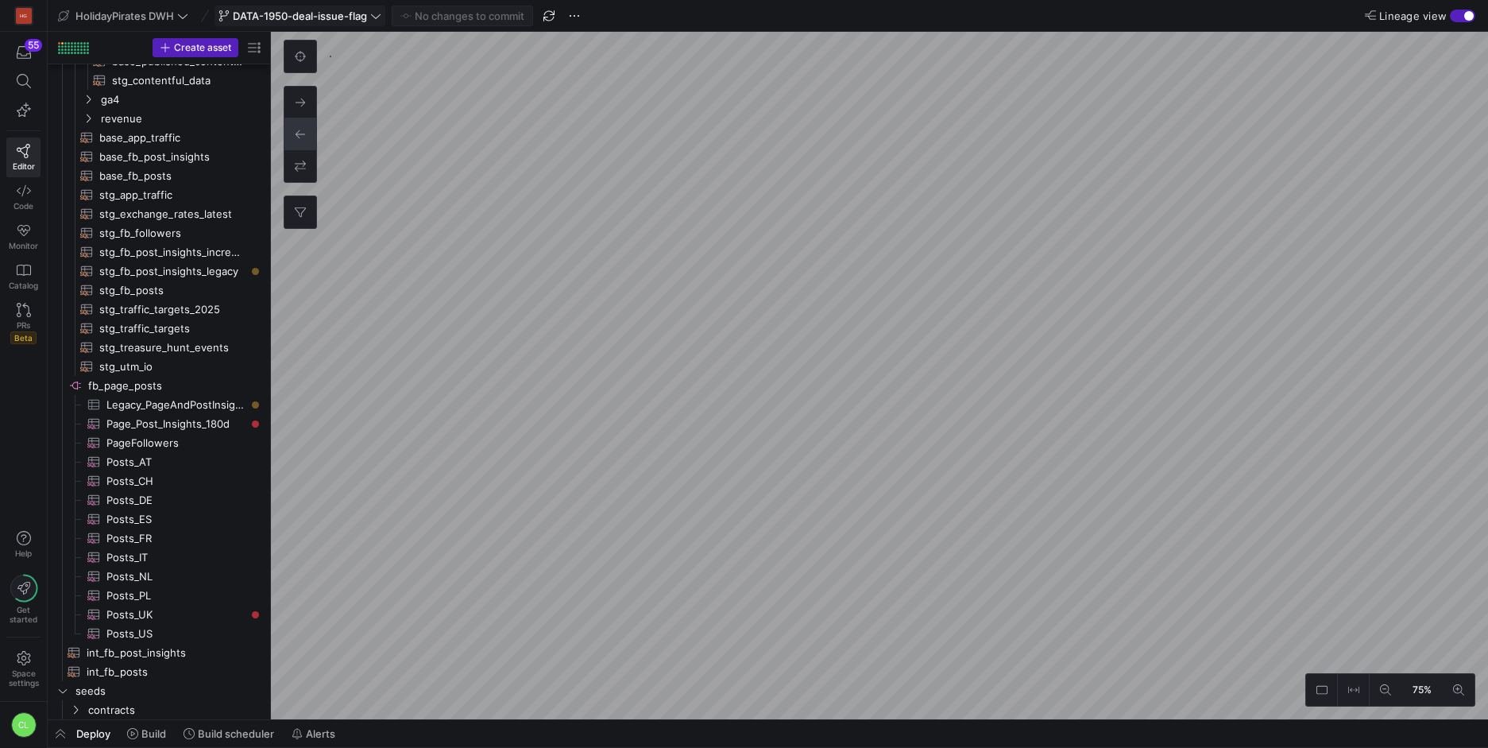
click at [366, 20] on span "DATA-1950-deal-issue-flag" at bounding box center [300, 16] width 134 height 13
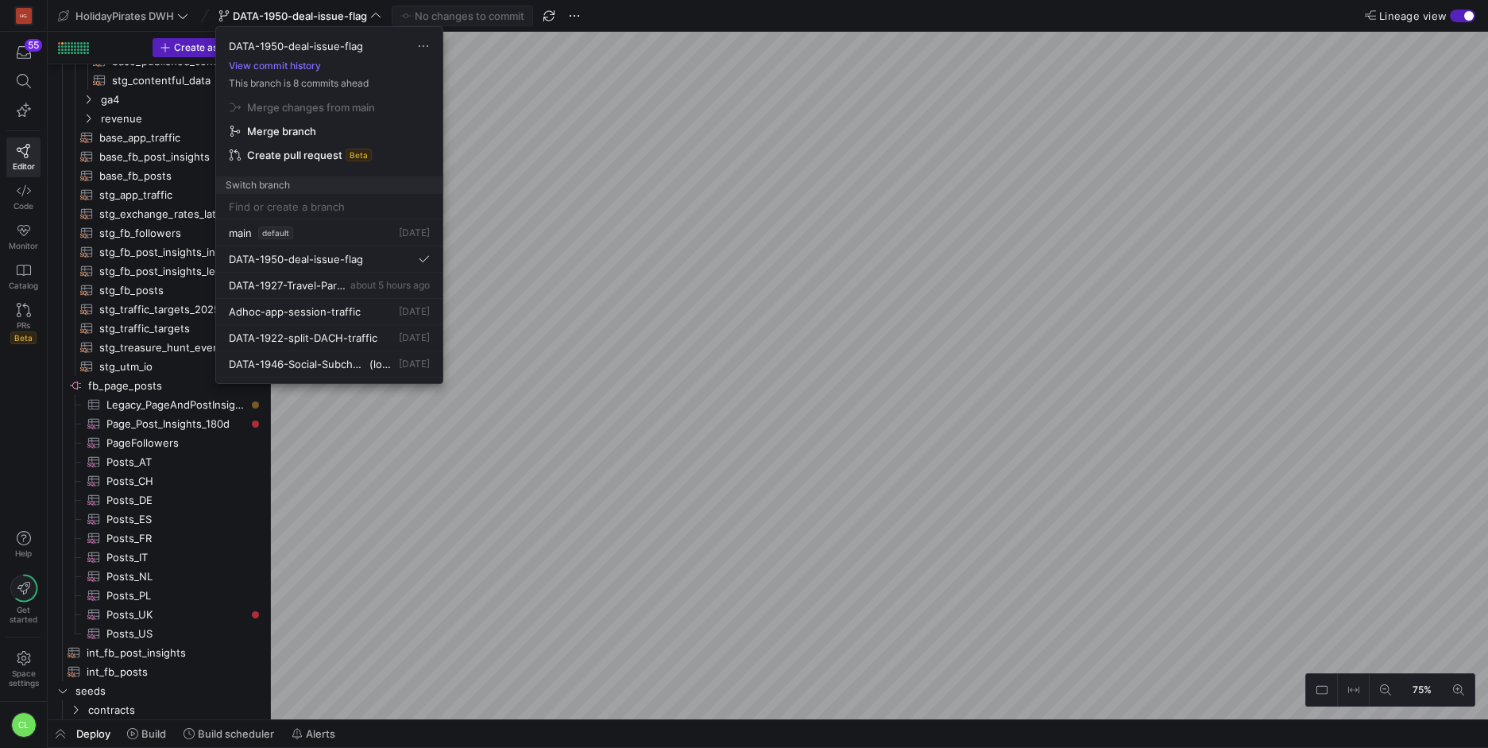
click at [598, 179] on div at bounding box center [744, 374] width 1488 height 748
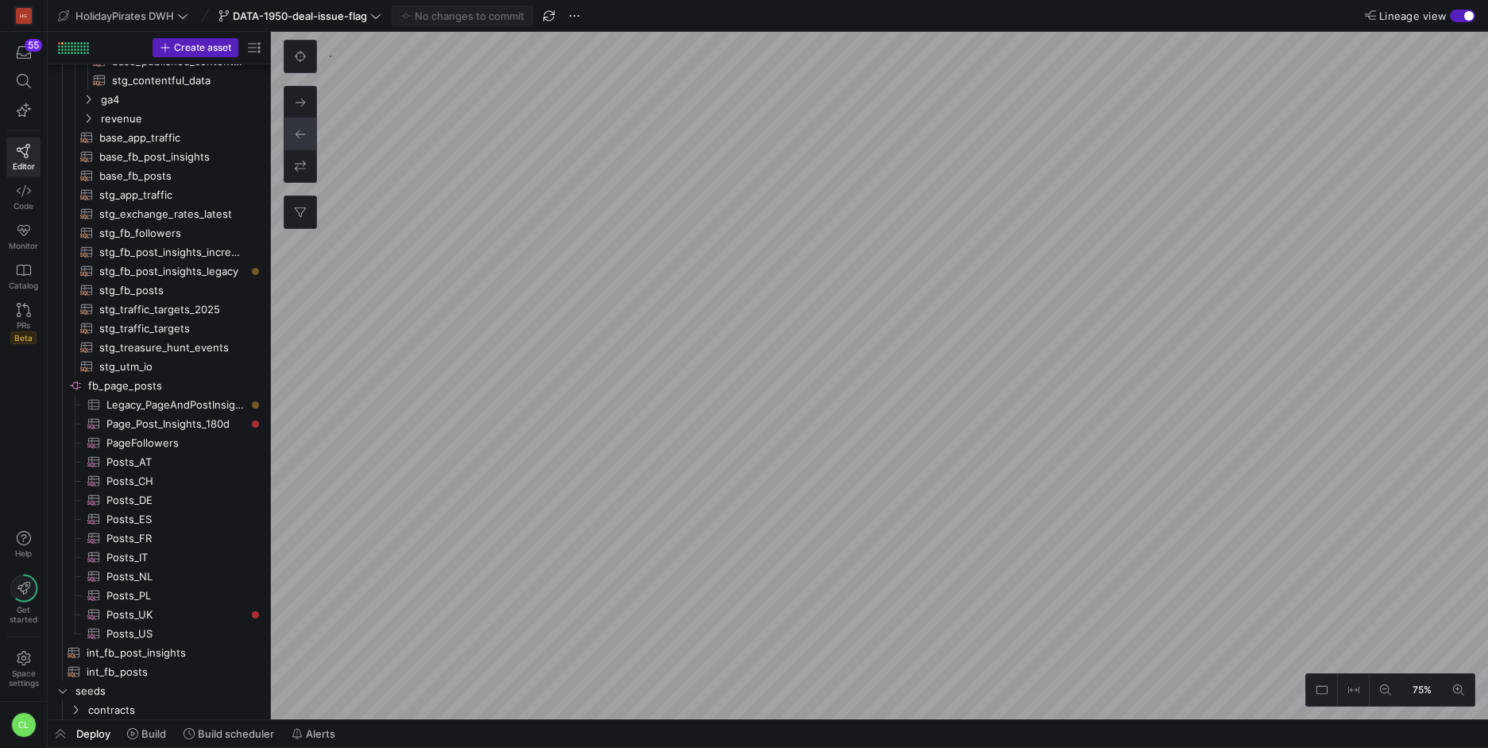
scroll to position [528, 0]
